Goal: Transaction & Acquisition: Obtain resource

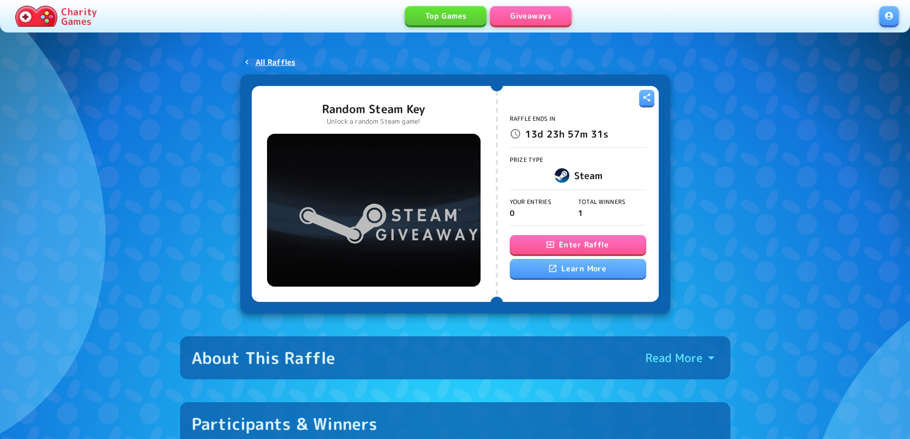
click at [582, 242] on button "Enter Raffle" at bounding box center [578, 244] width 137 height 19
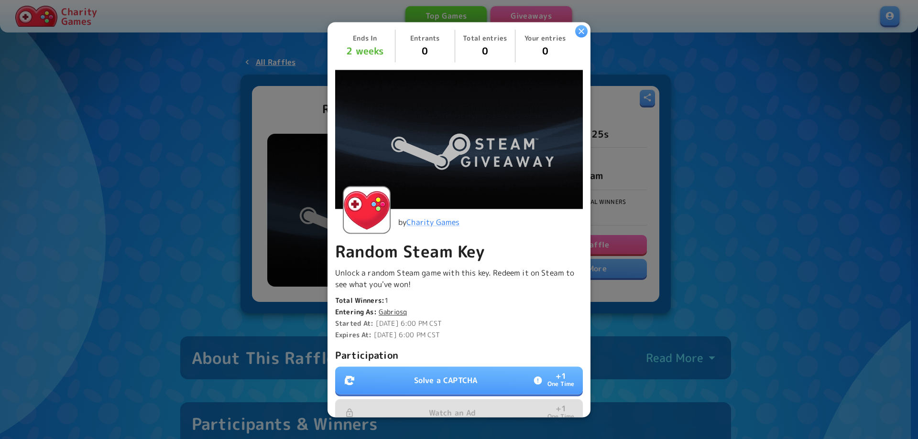
click at [478, 375] on button "Solve a CAPTCHA + 1 One Time" at bounding box center [459, 381] width 248 height 28
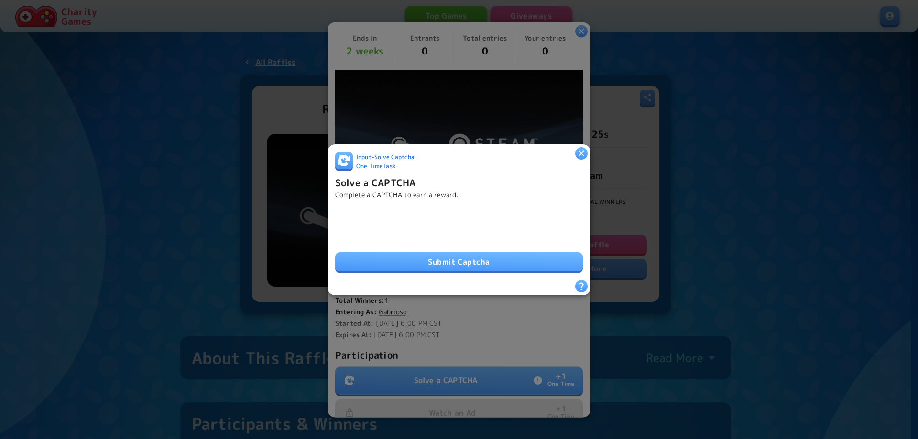
click at [440, 255] on button "Submit Captcha" at bounding box center [459, 261] width 248 height 19
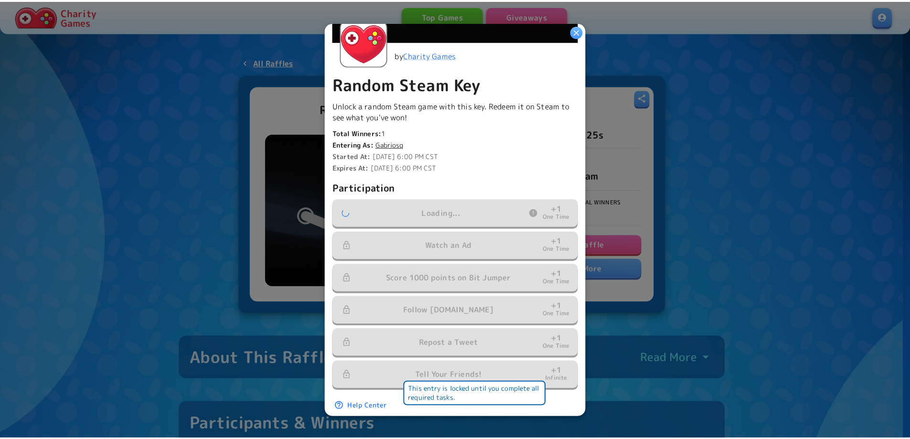
scroll to position [180, 0]
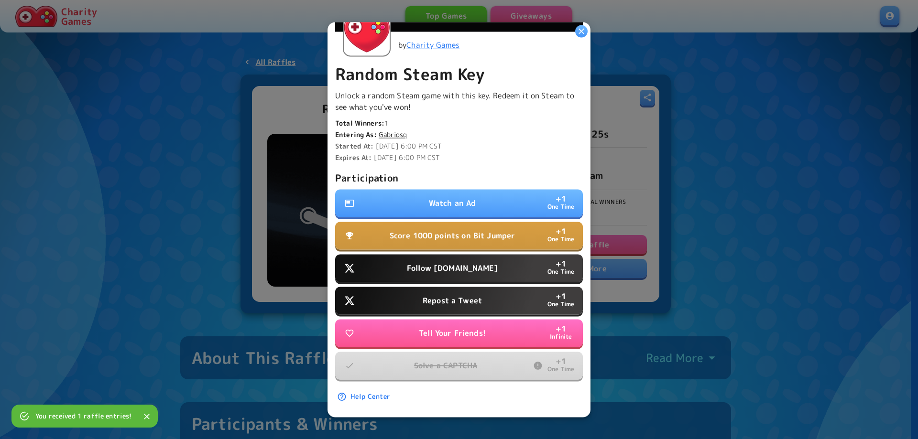
click at [447, 197] on p "Watch an Ad" at bounding box center [452, 202] width 47 height 11
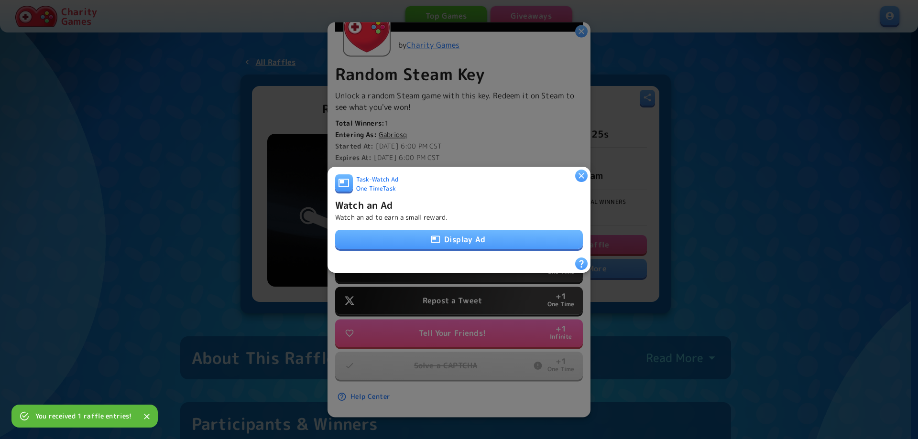
click at [454, 235] on button "Display Ad" at bounding box center [459, 239] width 248 height 19
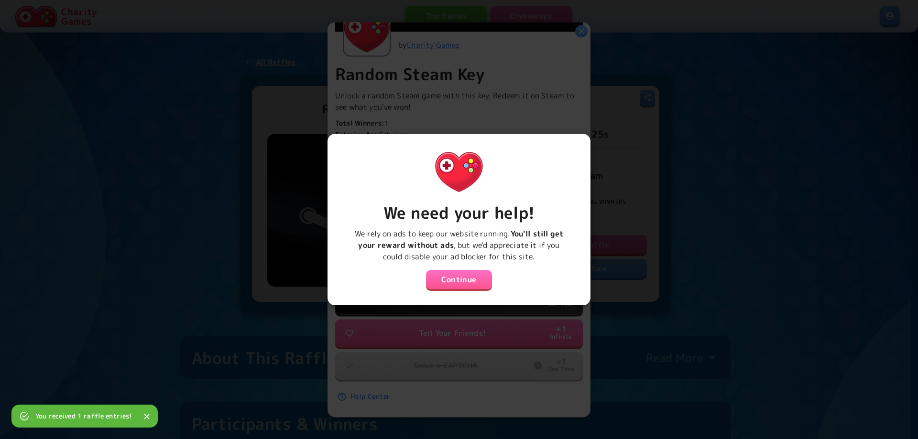
click at [459, 271] on button "Continue" at bounding box center [459, 279] width 66 height 19
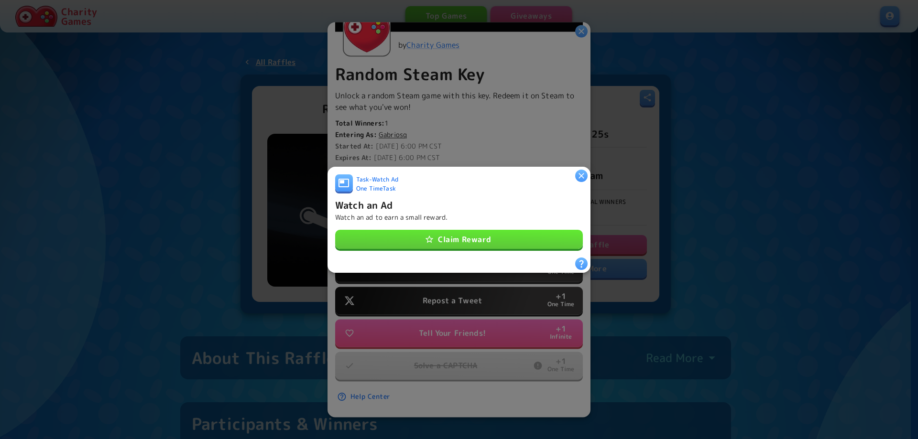
click at [465, 233] on button "Claim Reward" at bounding box center [459, 239] width 248 height 19
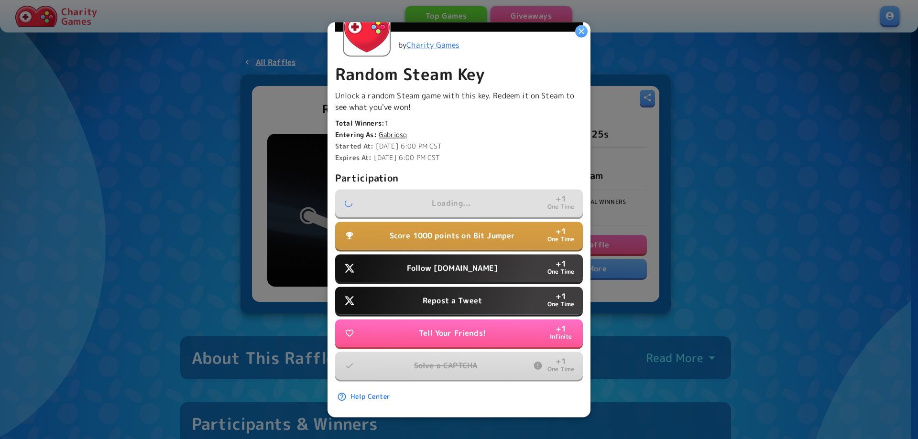
click at [456, 262] on p "Follow Water.org" at bounding box center [452, 267] width 91 height 11
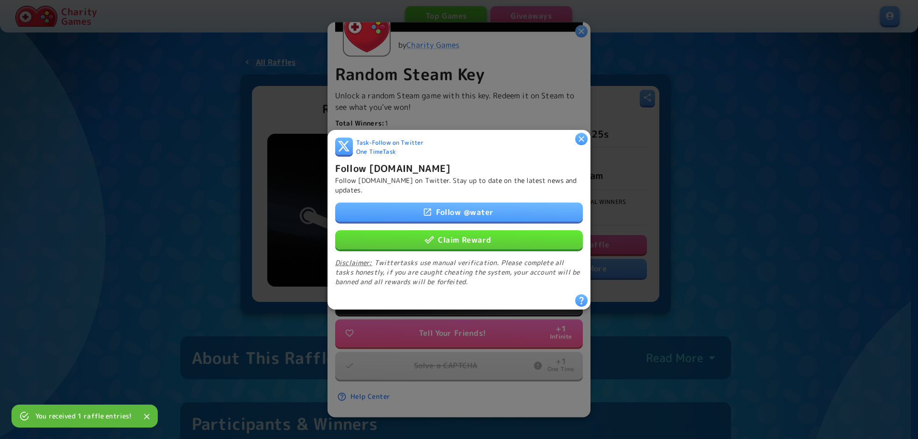
click at [457, 236] on button "Claim Reward" at bounding box center [459, 239] width 248 height 19
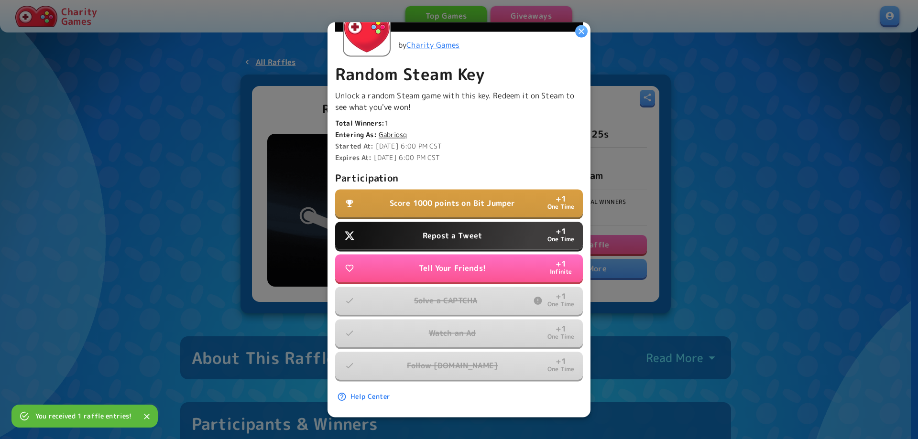
click at [444, 230] on p "Repost a Tweet" at bounding box center [451, 235] width 59 height 11
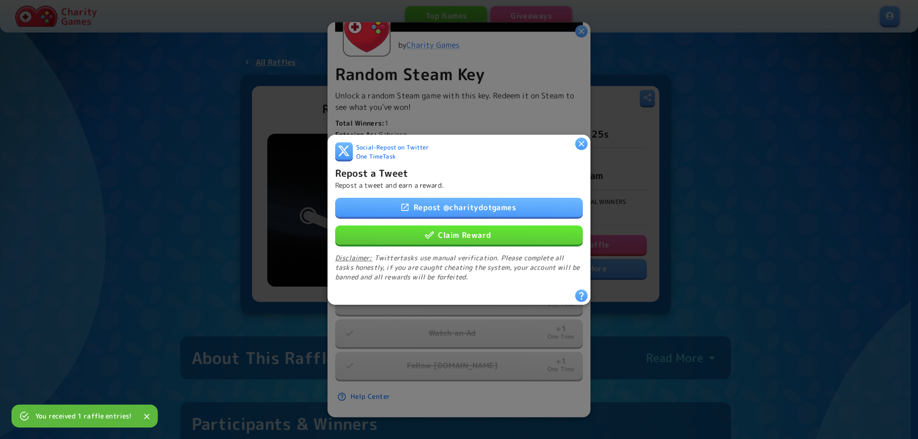
click at [452, 233] on button "Claim Reward" at bounding box center [459, 234] width 248 height 19
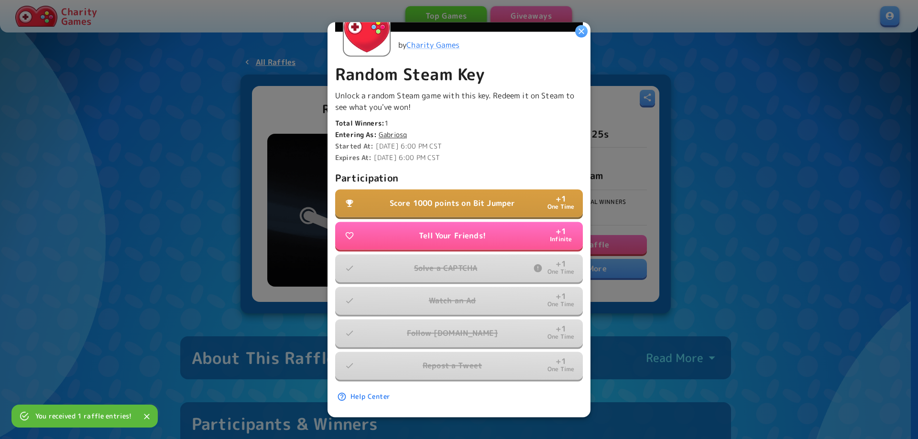
click at [452, 197] on p "Score 1000 points on Bit Jumper" at bounding box center [452, 202] width 126 height 11
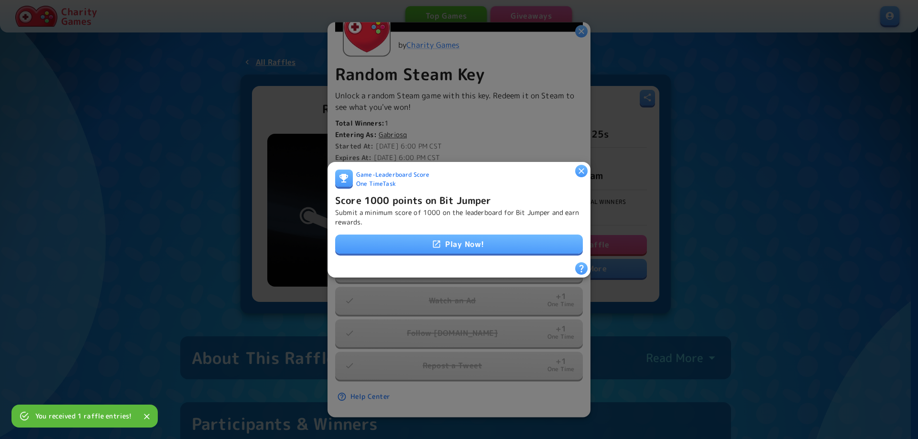
click at [448, 239] on link "Play Now!" at bounding box center [459, 244] width 248 height 19
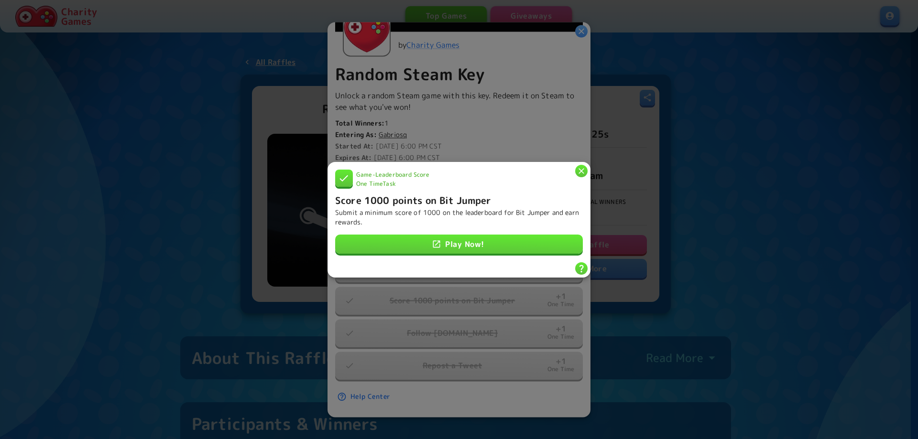
click at [717, 241] on div at bounding box center [459, 219] width 918 height 439
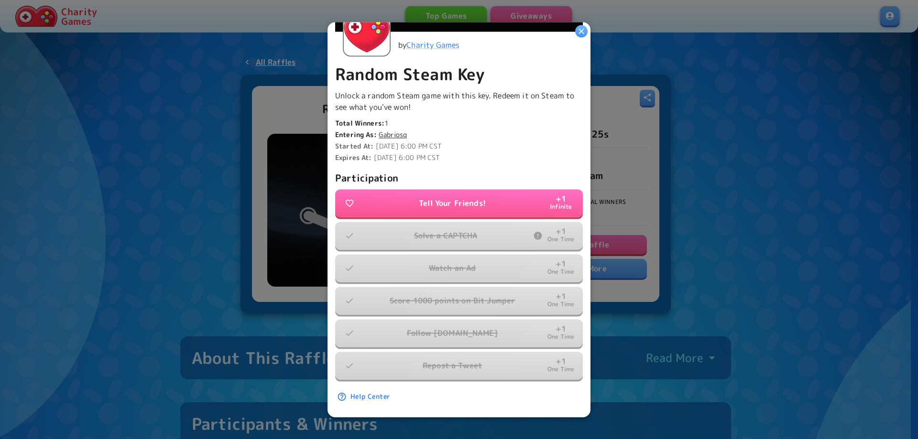
click at [712, 239] on div at bounding box center [459, 219] width 918 height 439
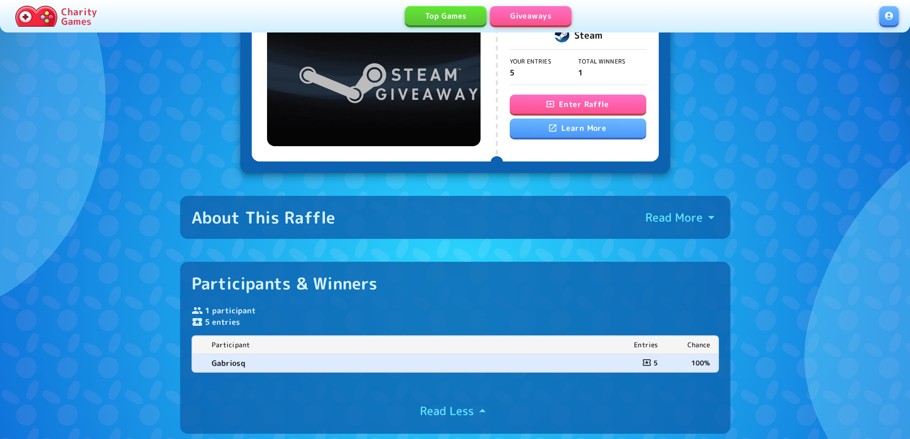
scroll to position [0, 0]
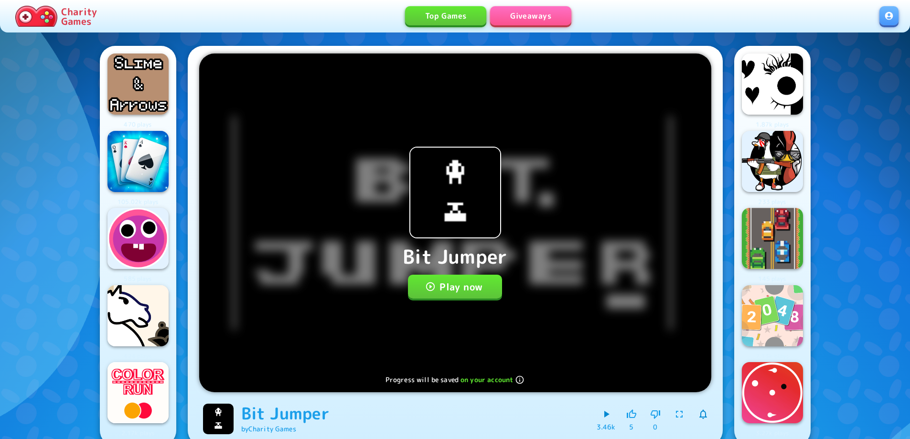
click at [473, 288] on button "Play now" at bounding box center [455, 287] width 94 height 24
